Goal: Find specific page/section: Find specific page/section

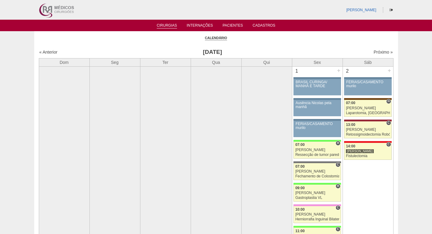
click at [375, 55] on div "Próximo »" at bounding box center [350, 52] width 85 height 6
click at [379, 52] on link "Próximo »" at bounding box center [382, 52] width 19 height 5
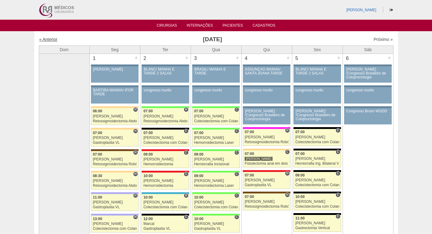
click at [55, 38] on link "« Anterior" at bounding box center [48, 39] width 18 height 5
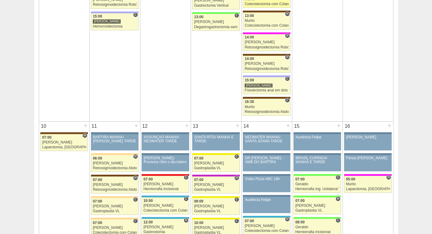
scroll to position [575, 0]
